Goal: Information Seeking & Learning: Learn about a topic

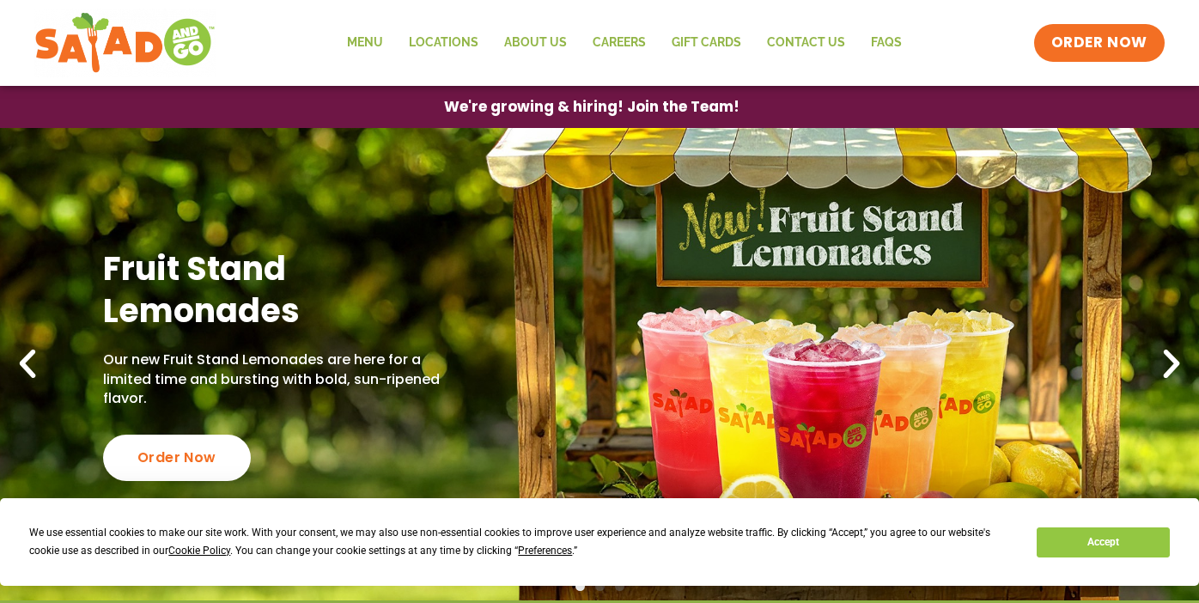
scroll to position [35, 0]
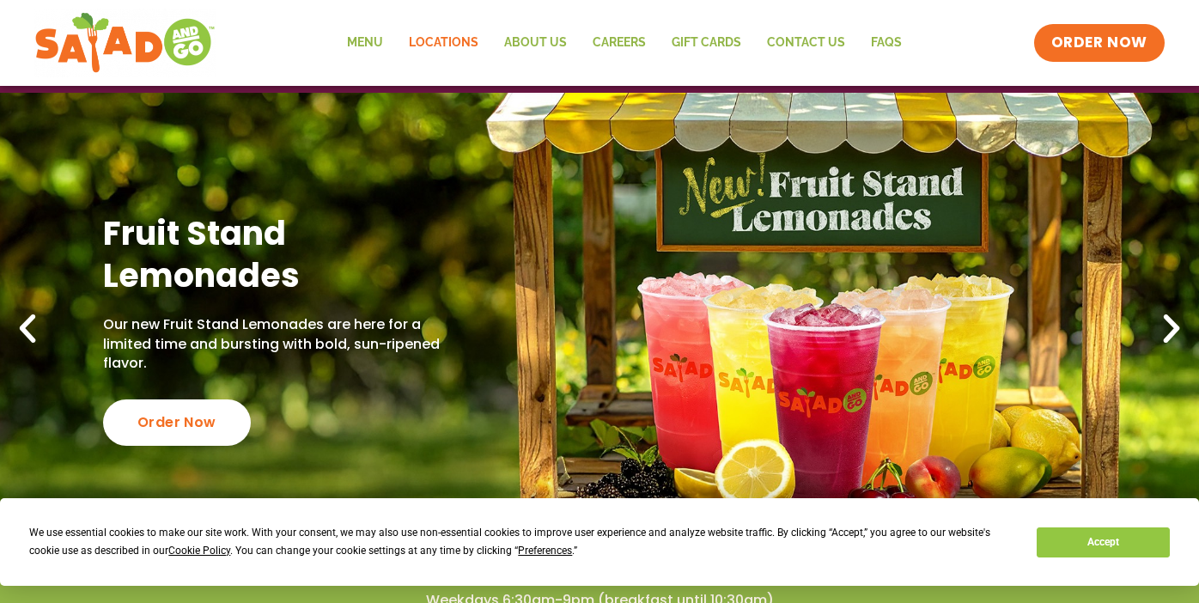
click at [443, 41] on link "Locations" at bounding box center [443, 42] width 95 height 39
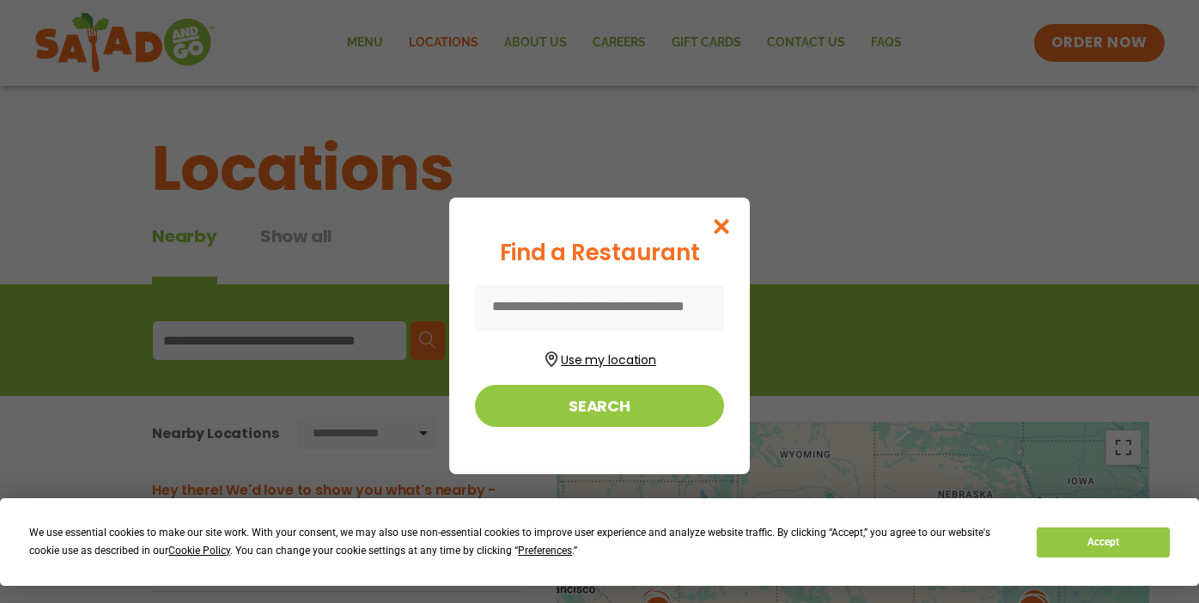
click at [589, 359] on button "Use my location" at bounding box center [599, 357] width 249 height 23
click at [729, 222] on icon "Close modal" at bounding box center [721, 226] width 21 height 18
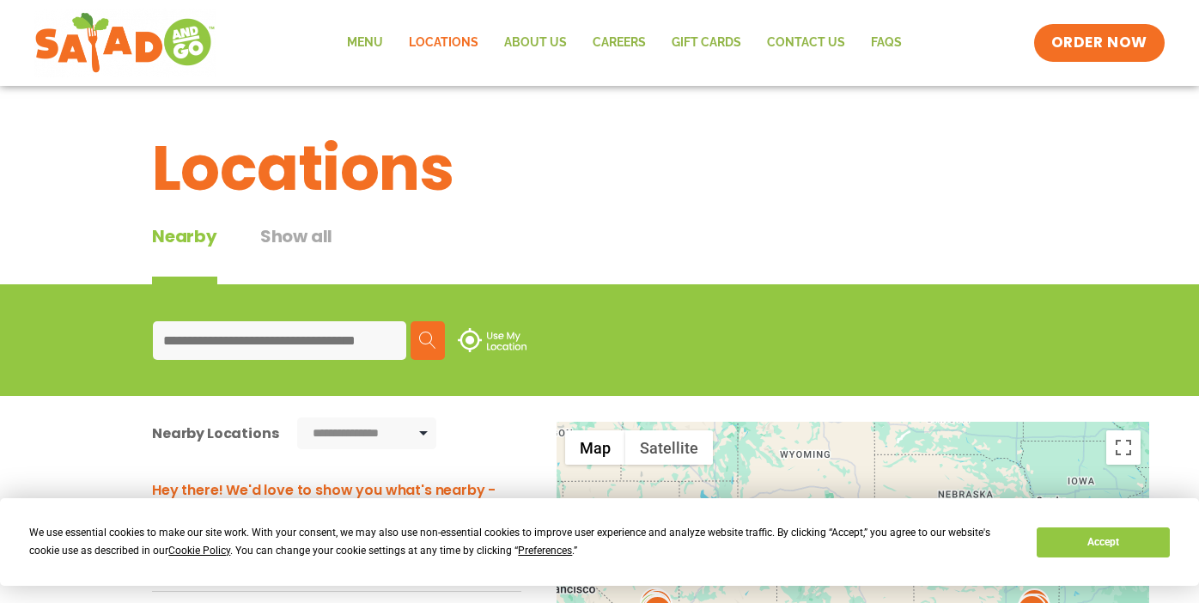
click at [210, 337] on input at bounding box center [279, 340] width 253 height 39
type input "**********"
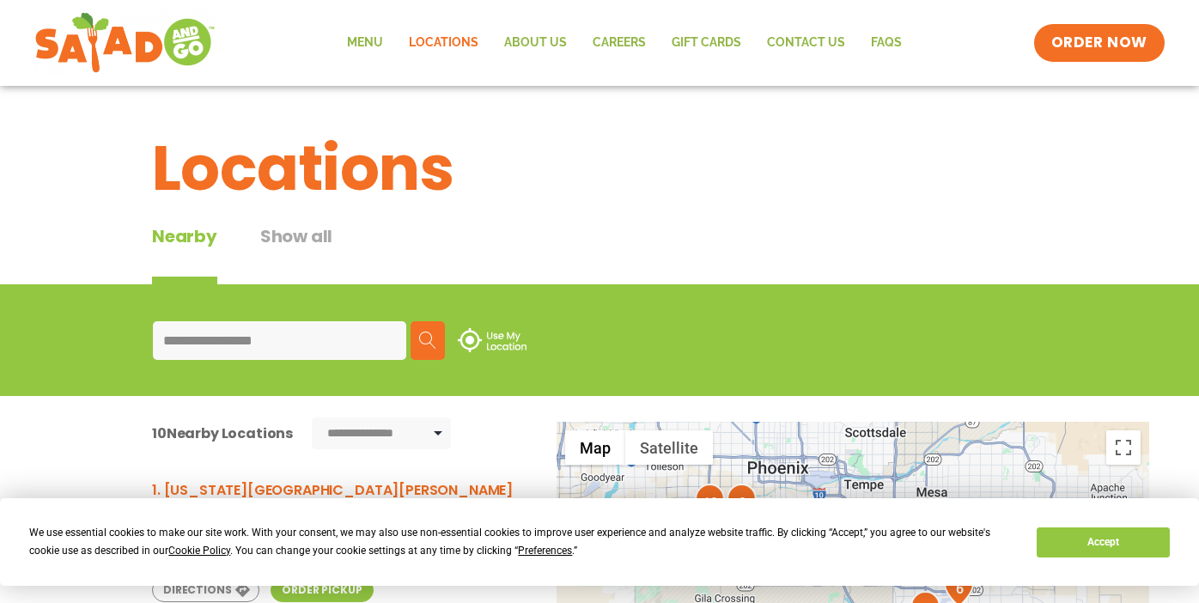
click at [434, 343] on img at bounding box center [427, 339] width 17 height 17
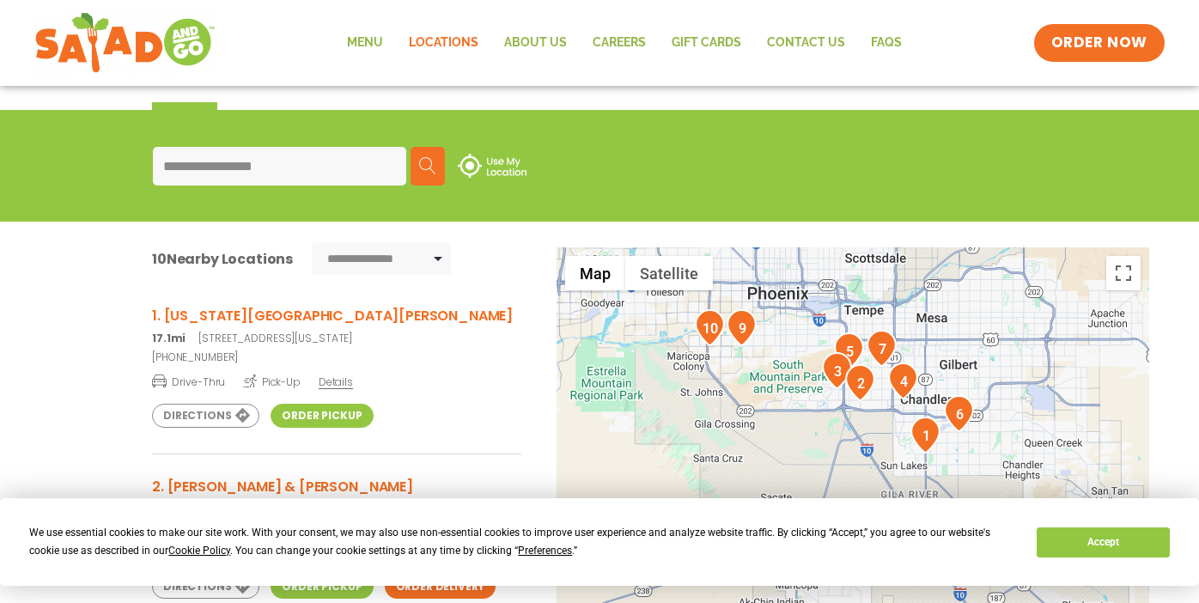
click at [924, 427] on img "1" at bounding box center [925, 434] width 30 height 37
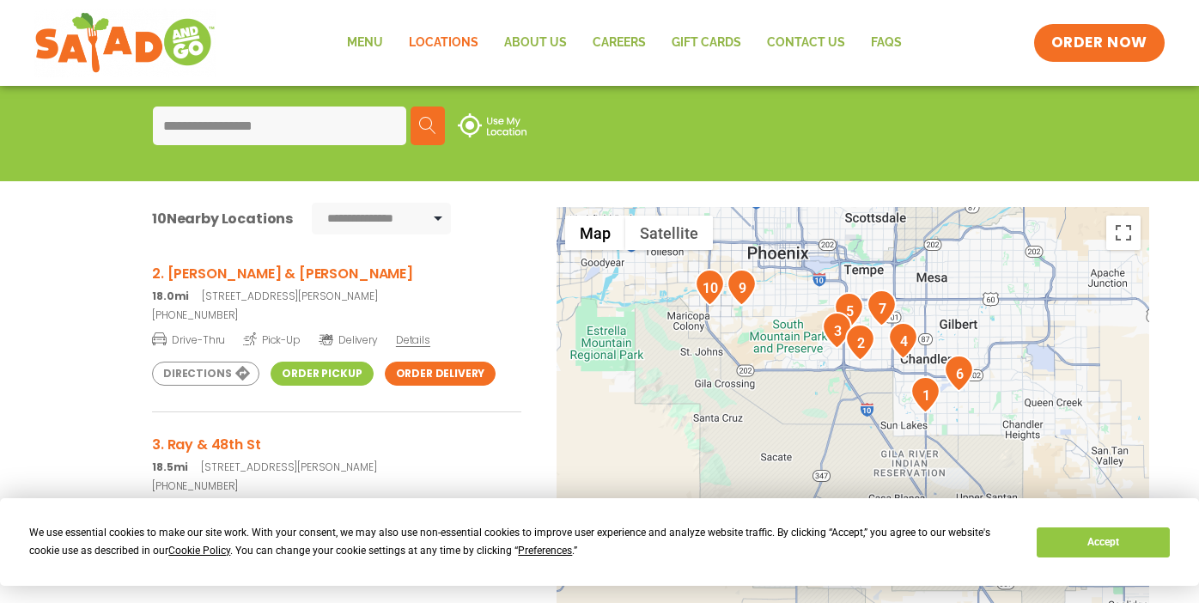
scroll to position [98, 0]
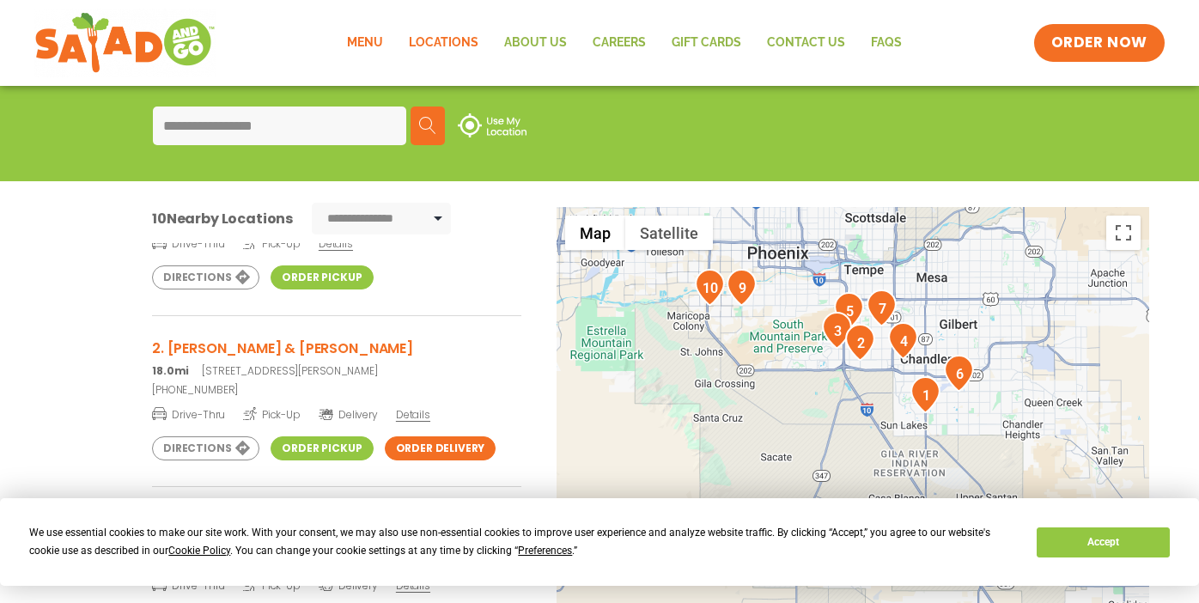
click at [369, 37] on link "Menu" at bounding box center [365, 42] width 62 height 39
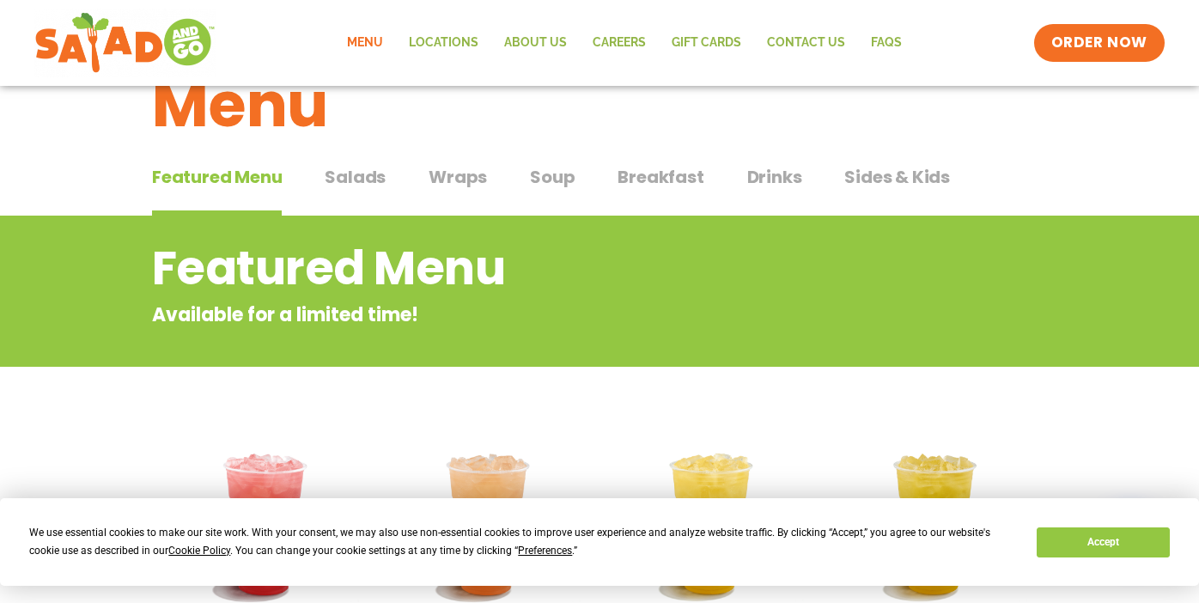
scroll to position [50, 0]
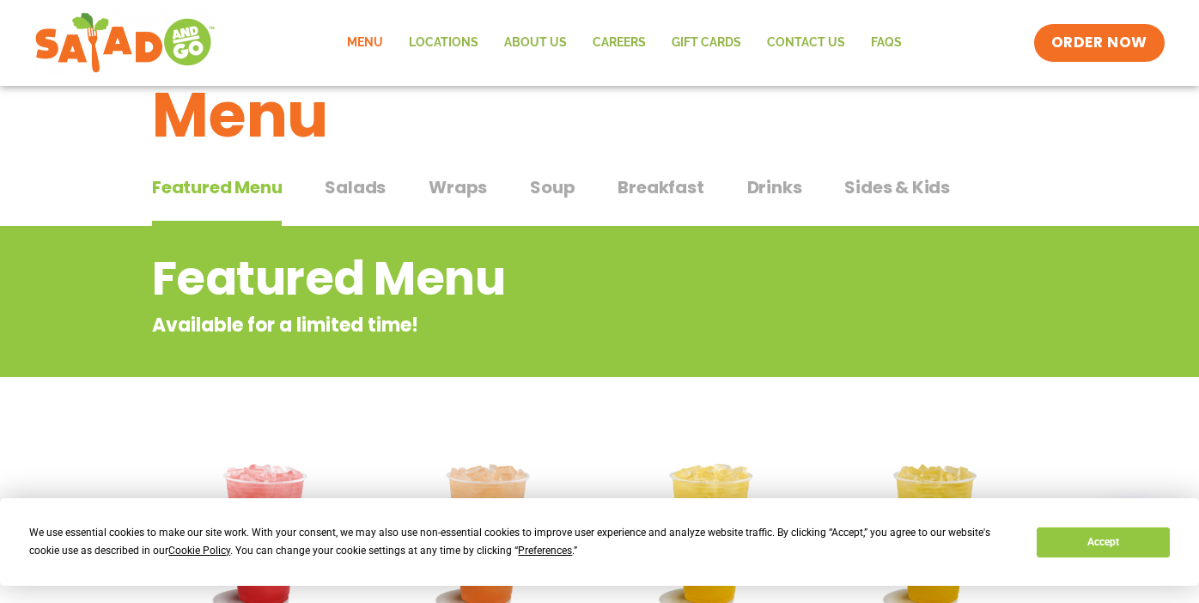
click at [358, 185] on span "Salads" at bounding box center [355, 187] width 61 height 26
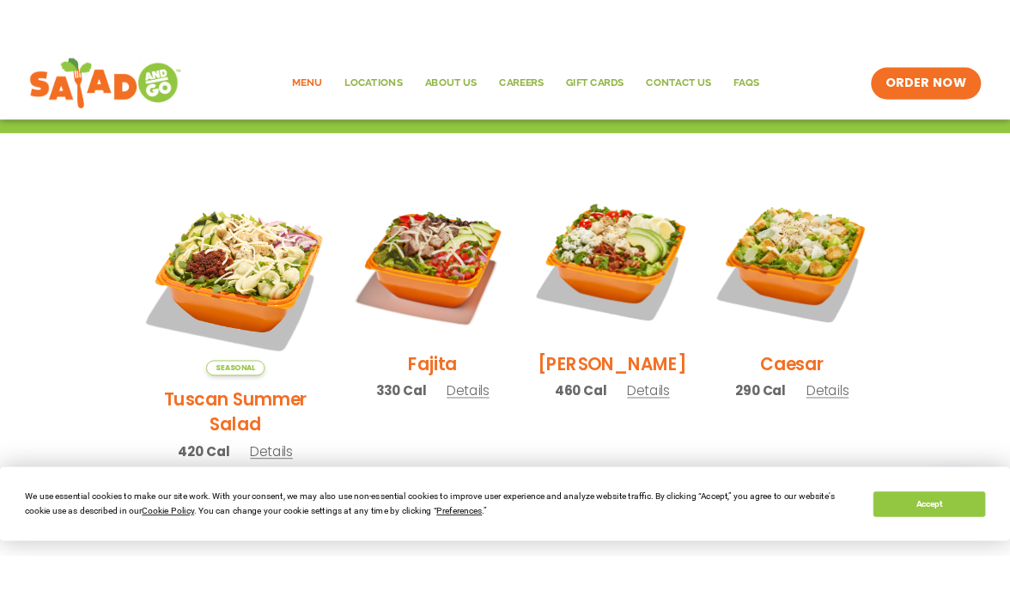
scroll to position [405, 0]
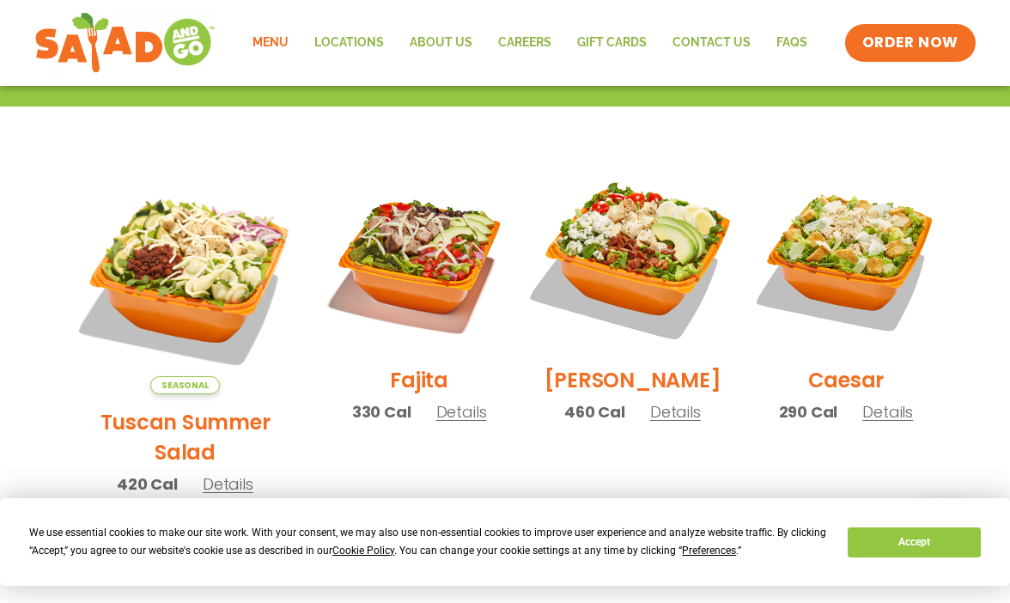
click at [625, 278] on img at bounding box center [632, 259] width 220 height 220
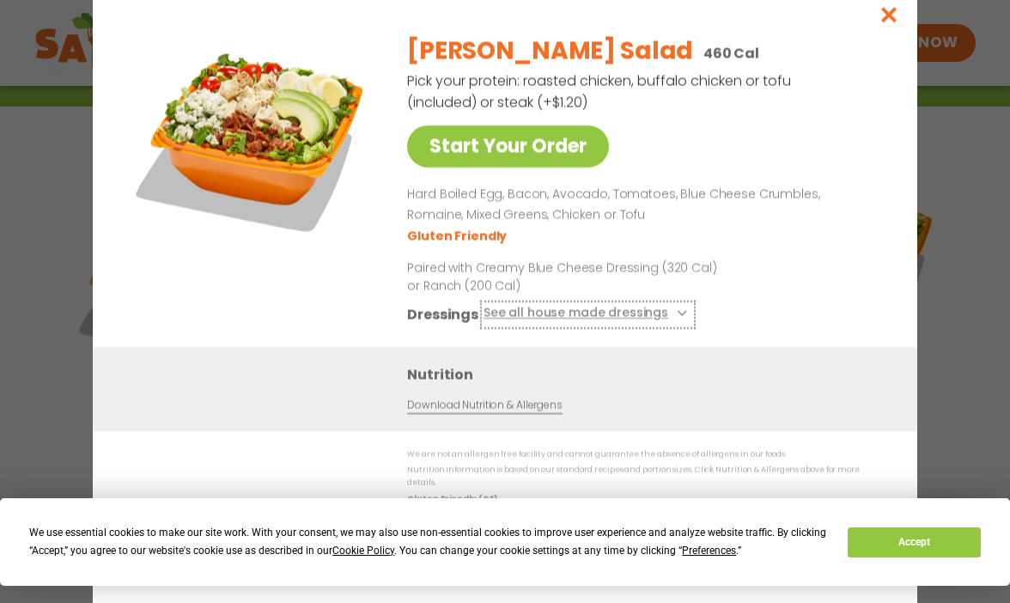
click at [678, 317] on icon at bounding box center [680, 313] width 7 height 7
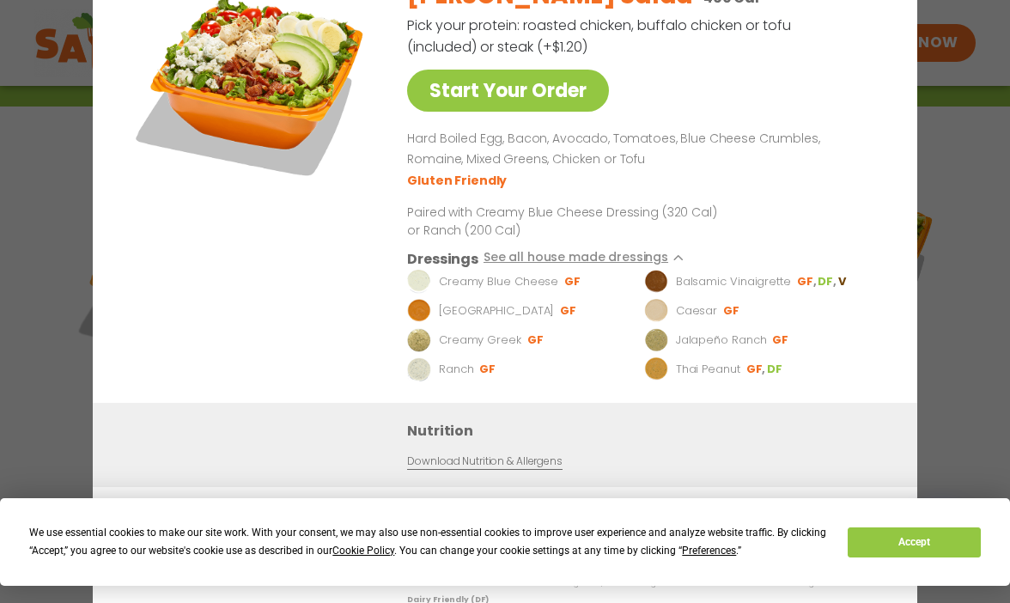
click at [501, 181] on li "Gluten Friendly" at bounding box center [458, 181] width 102 height 18
click at [879, 536] on button "Accept" at bounding box center [914, 542] width 132 height 30
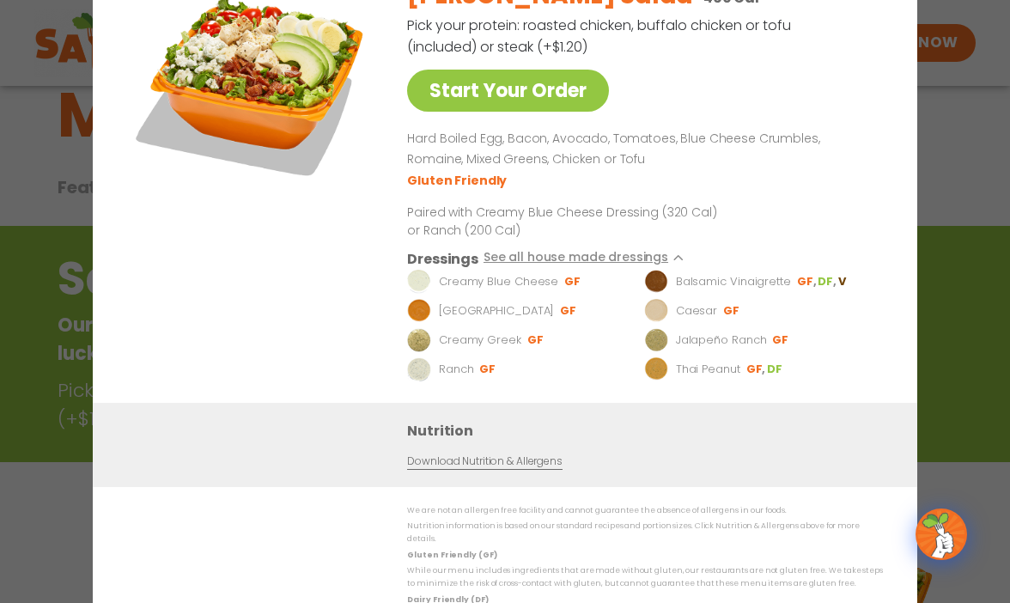
scroll to position [50, 0]
